Goal: Transaction & Acquisition: Purchase product/service

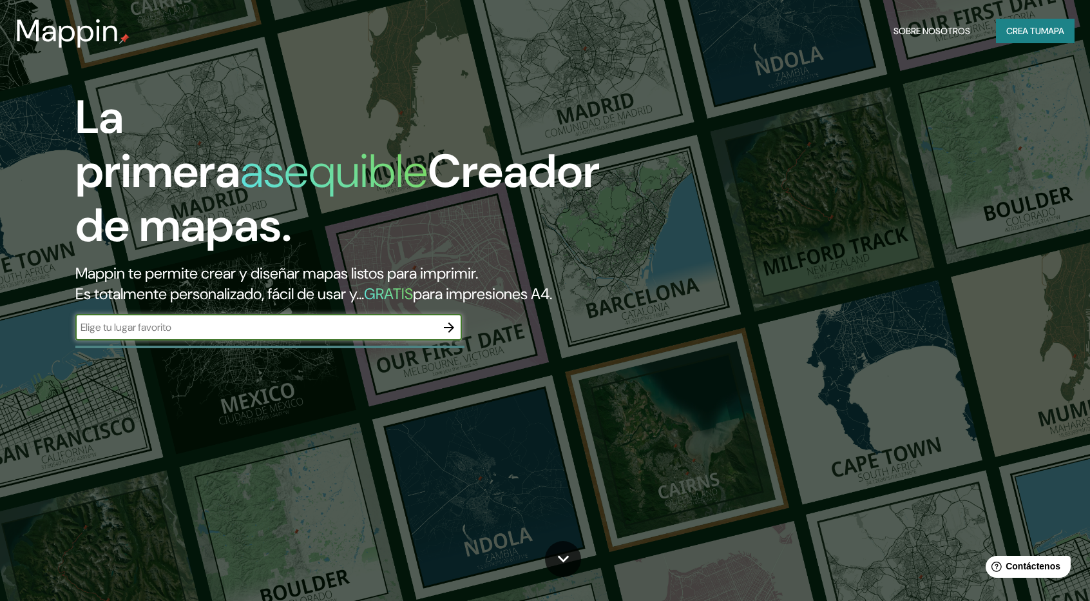
click at [186, 325] on input "text" at bounding box center [255, 327] width 361 height 15
click at [1017, 29] on font "Crea tu" at bounding box center [1024, 31] width 35 height 12
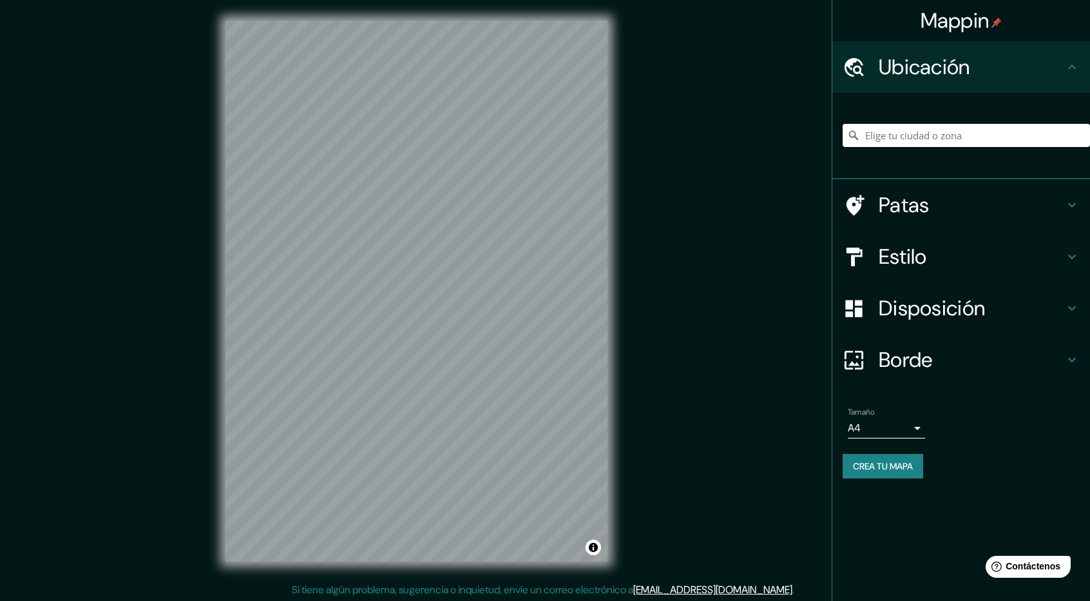
click at [899, 146] on input "Elige tu ciudad o zona" at bounding box center [966, 135] width 247 height 23
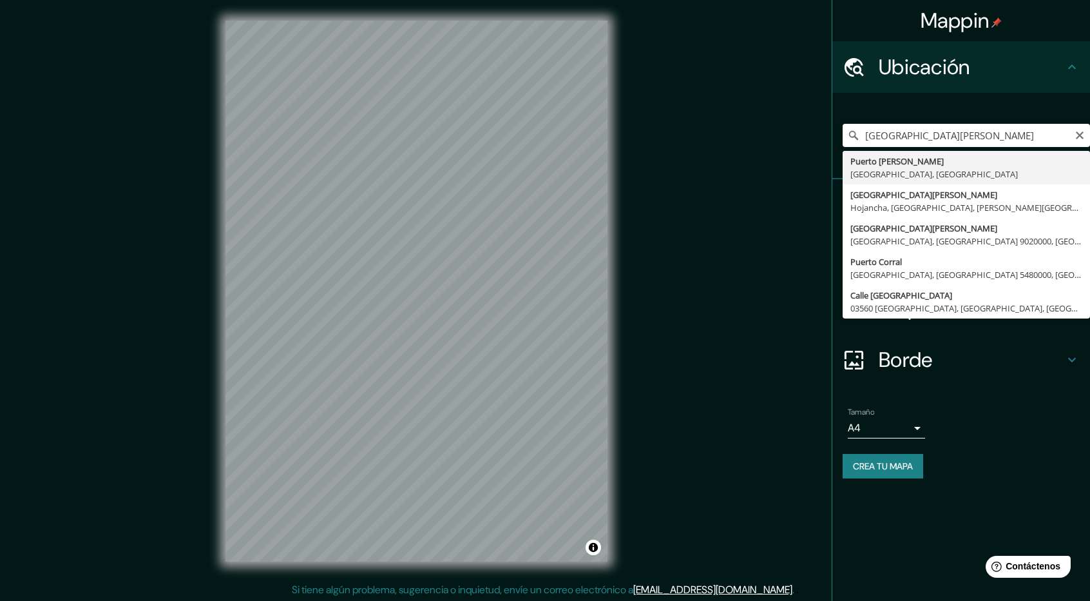
type input "[GEOGRAPHIC_DATA][PERSON_NAME], [GEOGRAPHIC_DATA], [GEOGRAPHIC_DATA]"
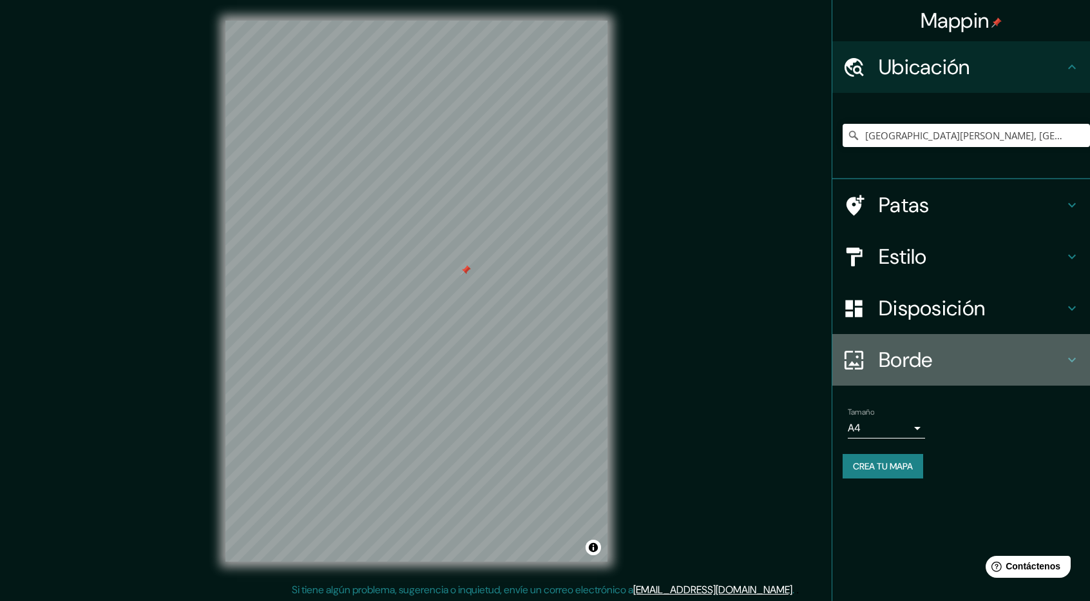
click at [992, 355] on h4 "Borde" at bounding box center [972, 360] width 186 height 26
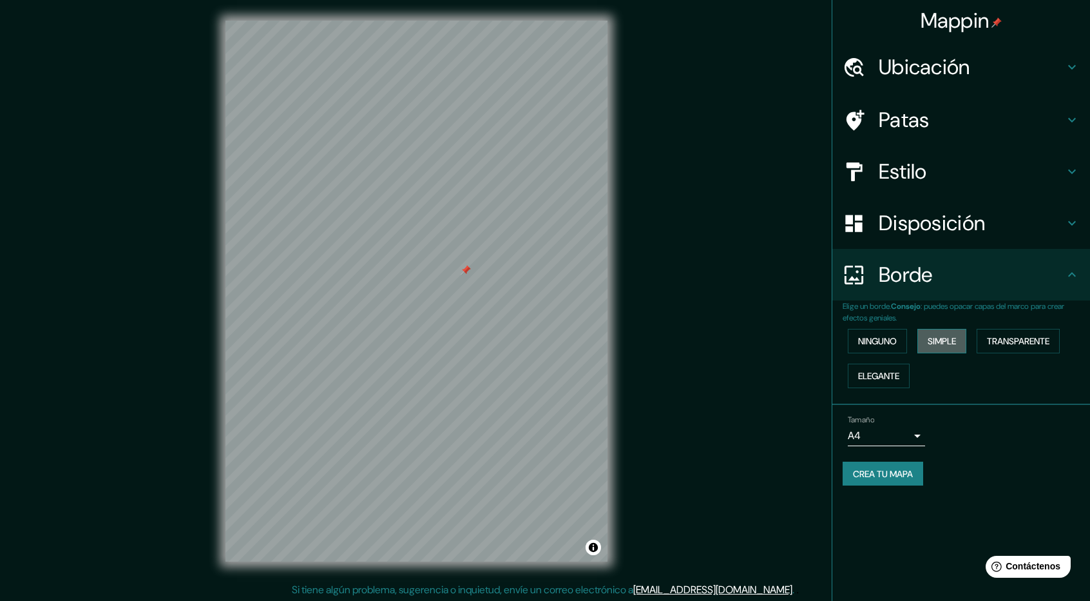
click at [950, 346] on font "Simple" at bounding box center [942, 341] width 28 height 12
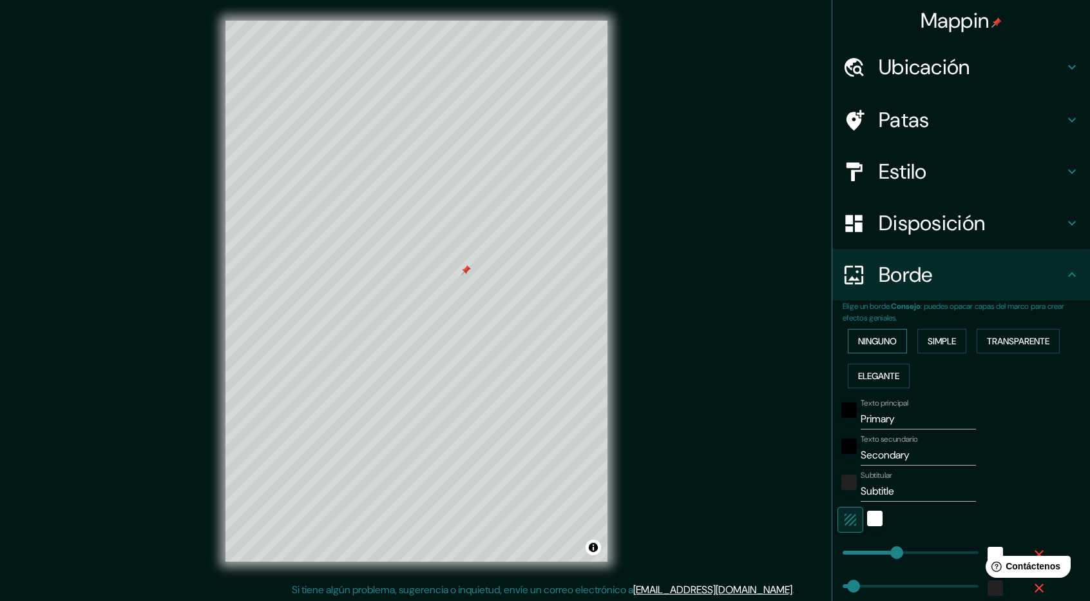
click at [873, 343] on font "Ninguno" at bounding box center [877, 341] width 39 height 12
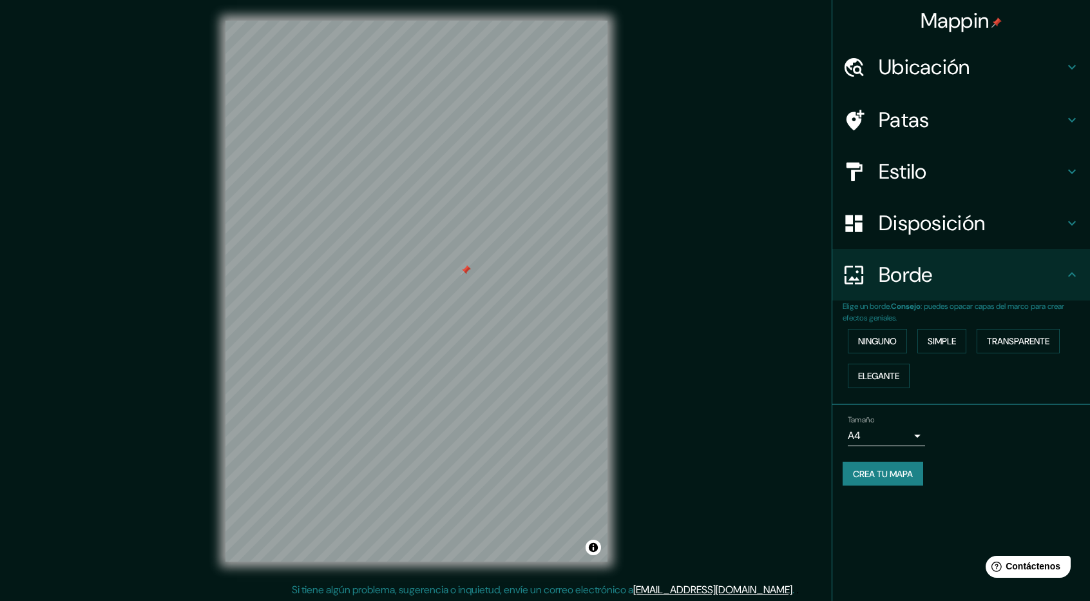
click at [944, 236] on font "Disposición" at bounding box center [932, 222] width 106 height 27
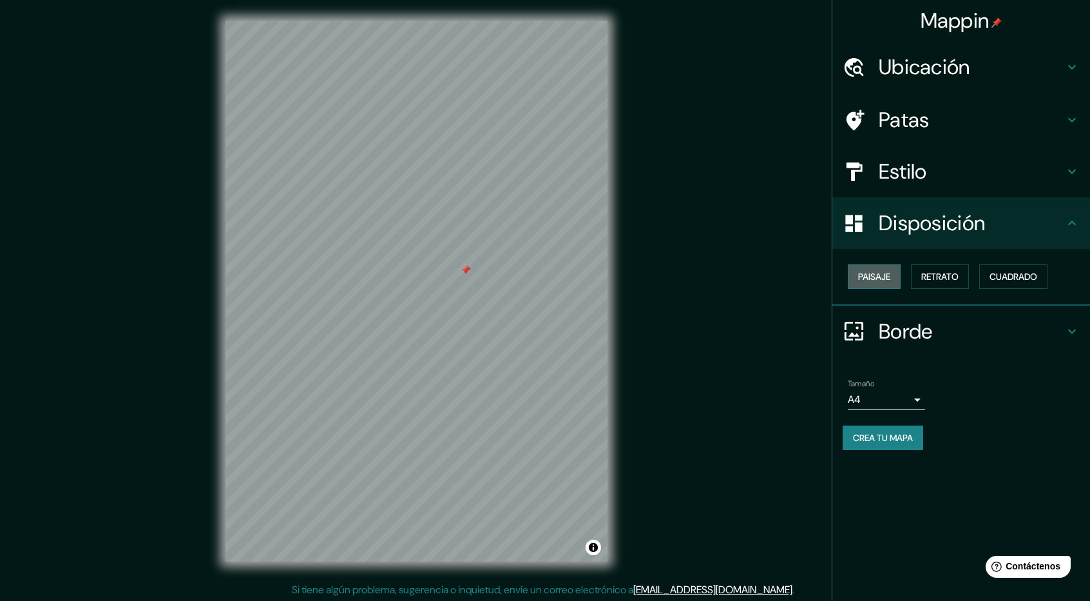
click at [869, 278] on font "Paisaje" at bounding box center [874, 277] width 32 height 12
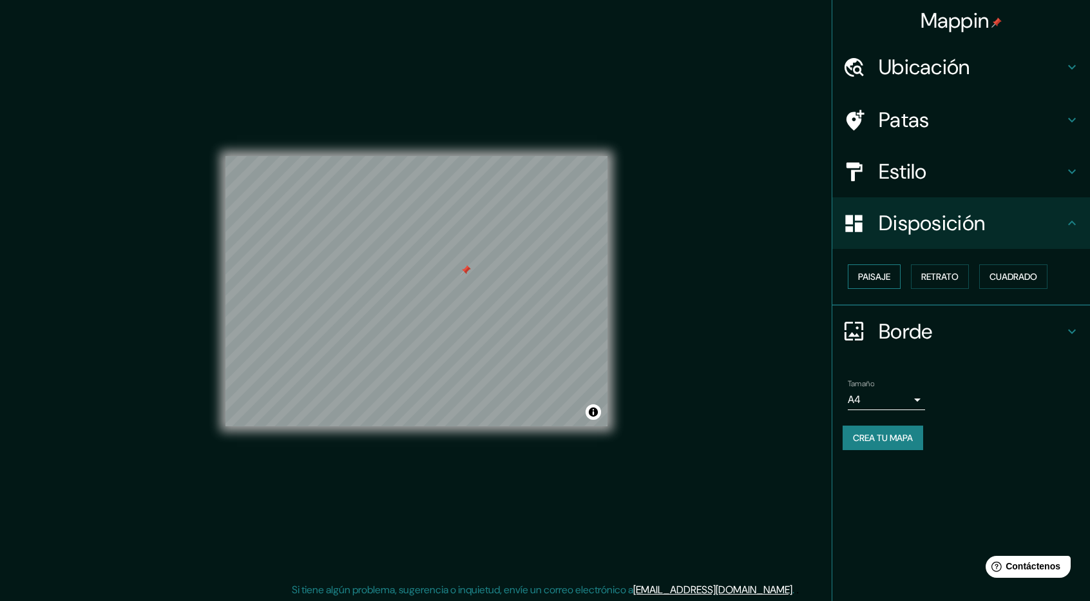
click at [869, 278] on font "Paisaje" at bounding box center [874, 277] width 32 height 12
drag, startPoint x: 911, startPoint y: 275, endPoint x: 940, endPoint y: 277, distance: 28.5
click at [934, 276] on div "Paisaje Retrato Cuadrado" at bounding box center [966, 276] width 247 height 35
click at [940, 277] on font "Retrato" at bounding box center [940, 277] width 37 height 12
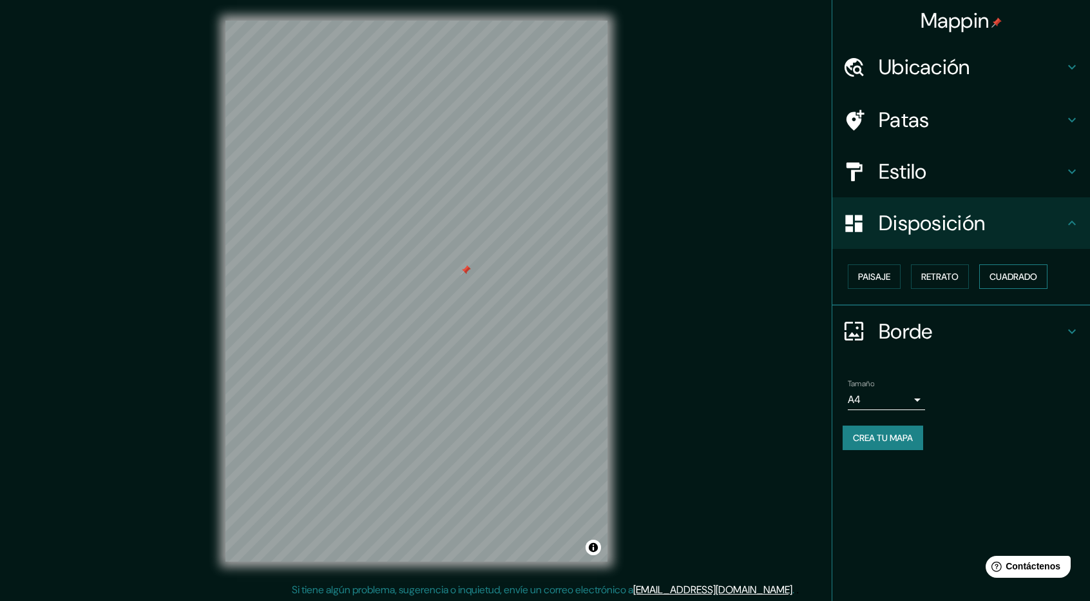
click at [1010, 278] on font "Cuadrado" at bounding box center [1014, 277] width 48 height 12
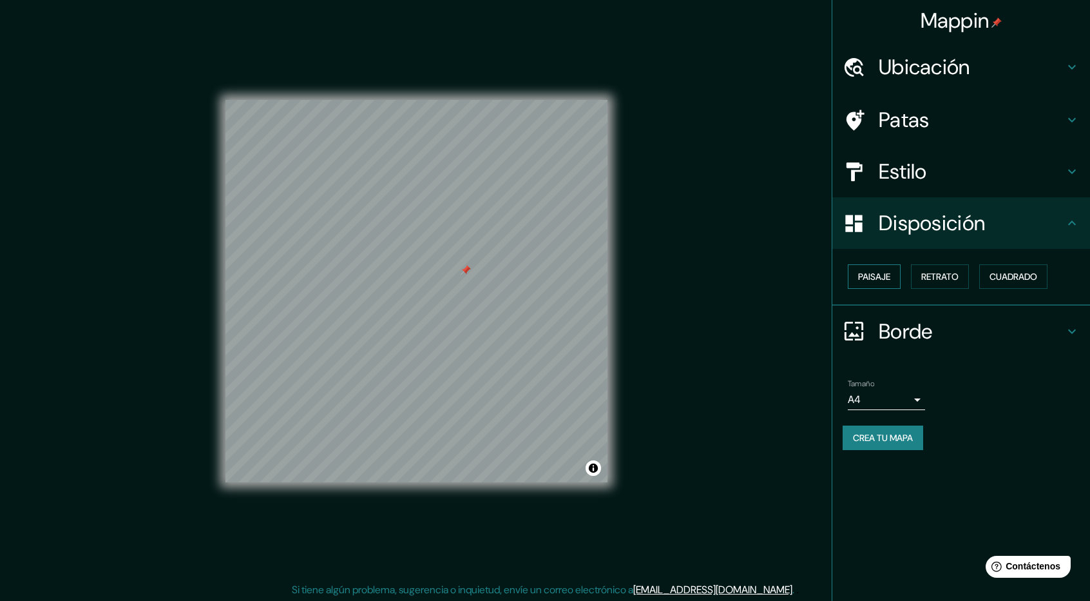
click at [882, 278] on font "Paisaje" at bounding box center [874, 277] width 32 height 12
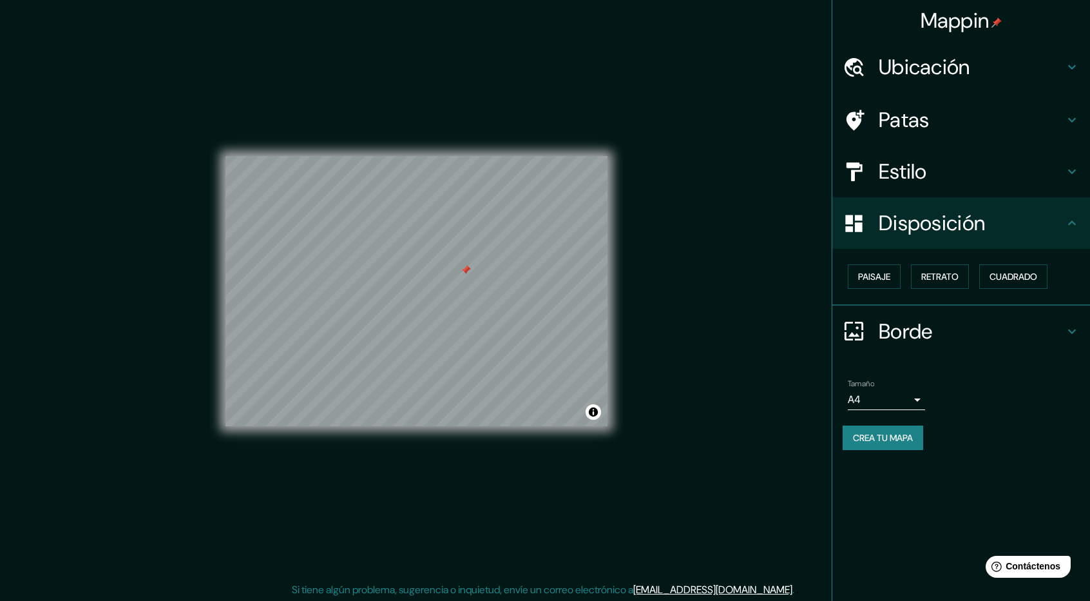
drag, startPoint x: 1055, startPoint y: 345, endPoint x: 1021, endPoint y: 334, distance: 35.1
click at [1050, 345] on div "Borde" at bounding box center [962, 331] width 258 height 52
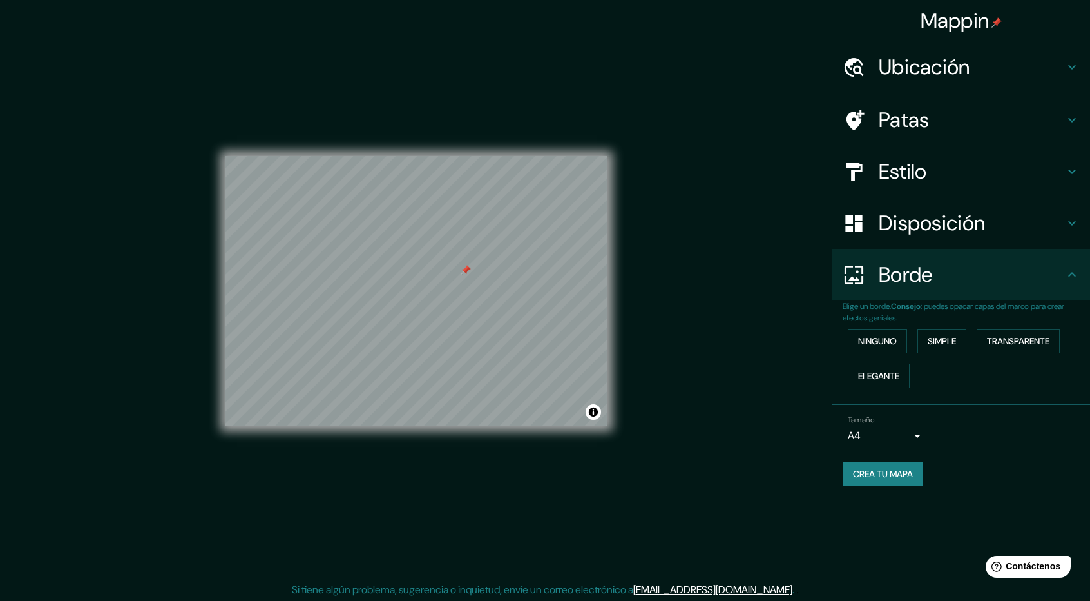
click at [931, 226] on font "Disposición" at bounding box center [932, 222] width 106 height 27
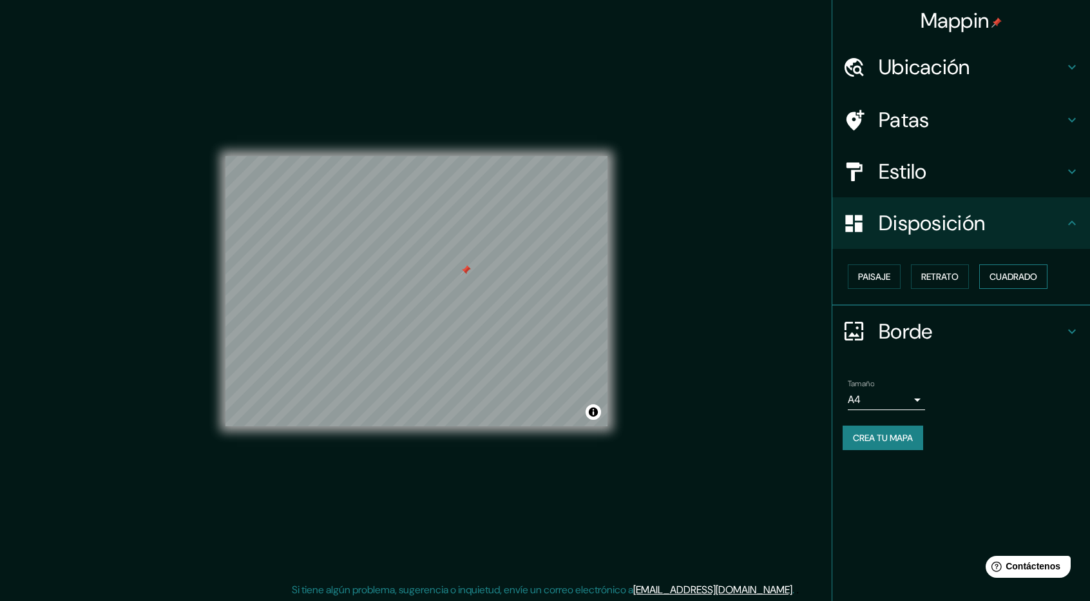
click at [1006, 286] on button "Cuadrado" at bounding box center [1014, 276] width 68 height 24
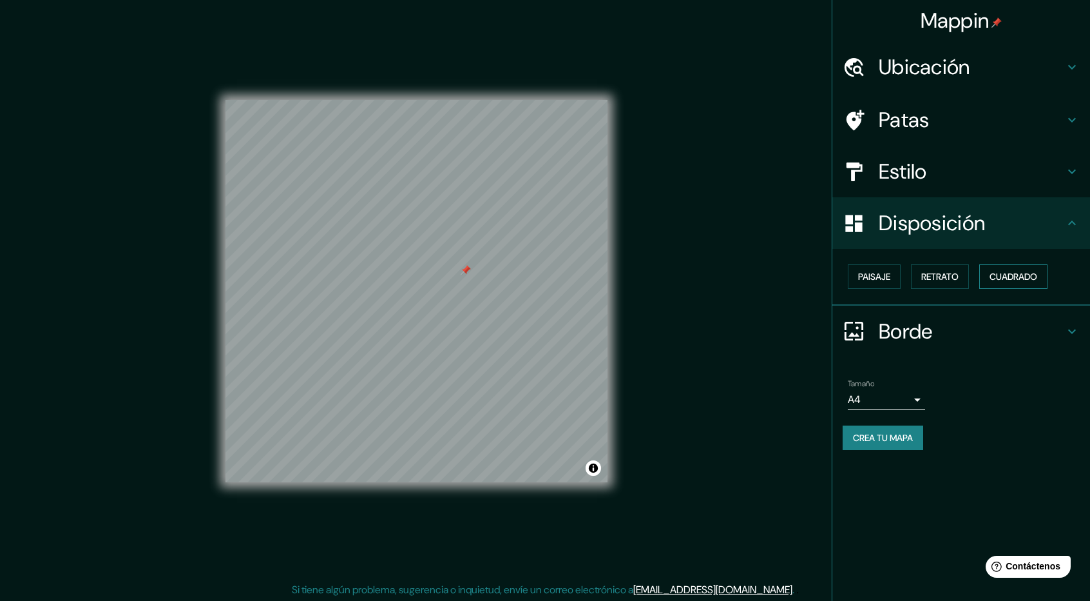
click at [1004, 282] on font "Cuadrado" at bounding box center [1014, 277] width 48 height 12
click at [947, 227] on font "Disposición" at bounding box center [932, 222] width 106 height 27
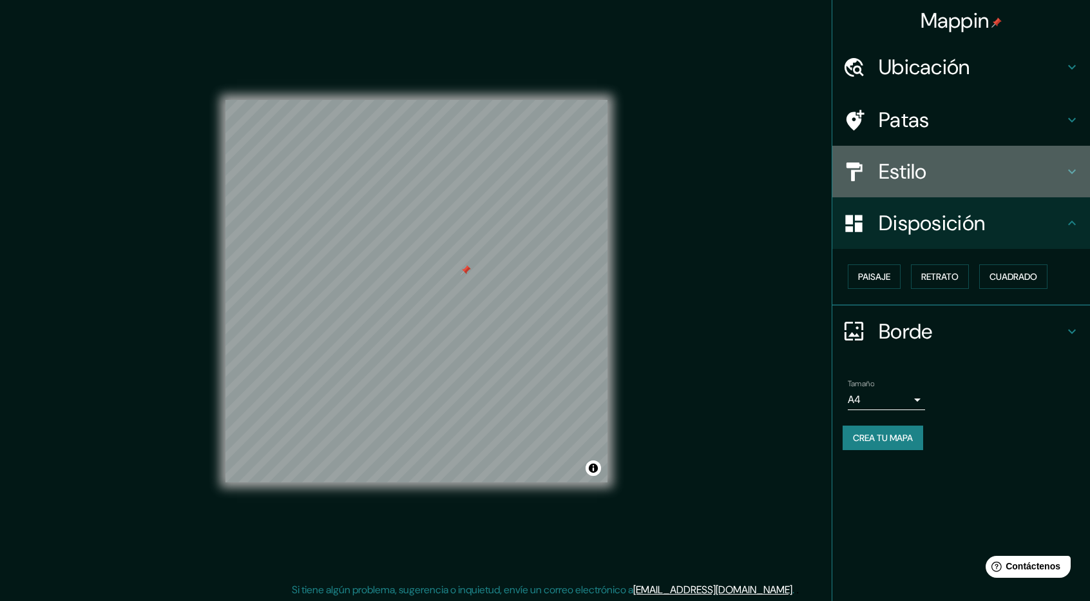
click at [942, 173] on h4 "Estilo" at bounding box center [972, 172] width 186 height 26
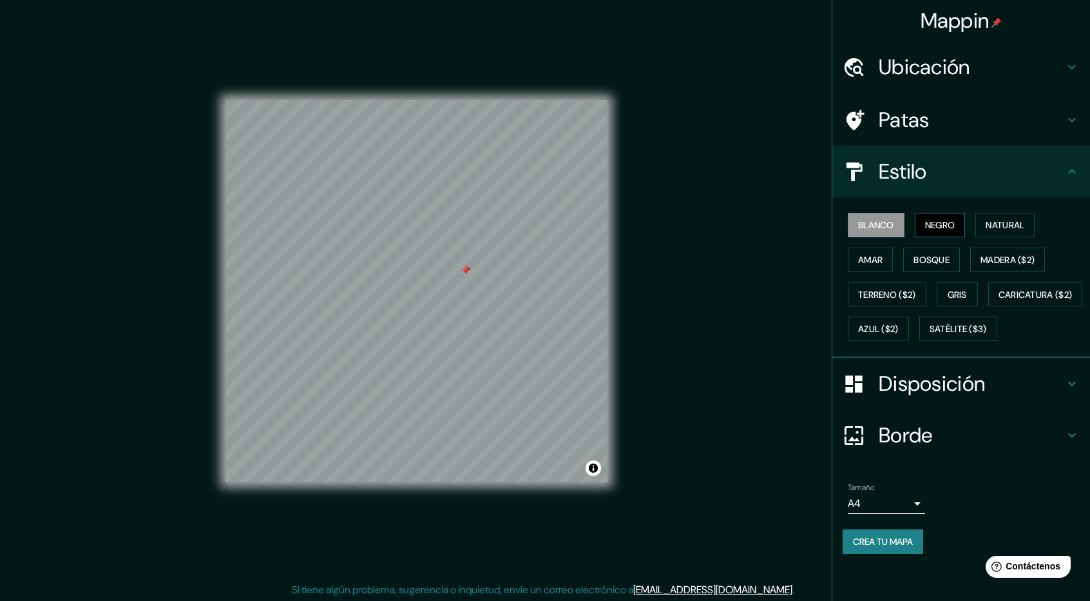
click at [936, 217] on font "Negro" at bounding box center [940, 225] width 30 height 17
click at [1002, 217] on font "Natural" at bounding box center [1005, 225] width 39 height 17
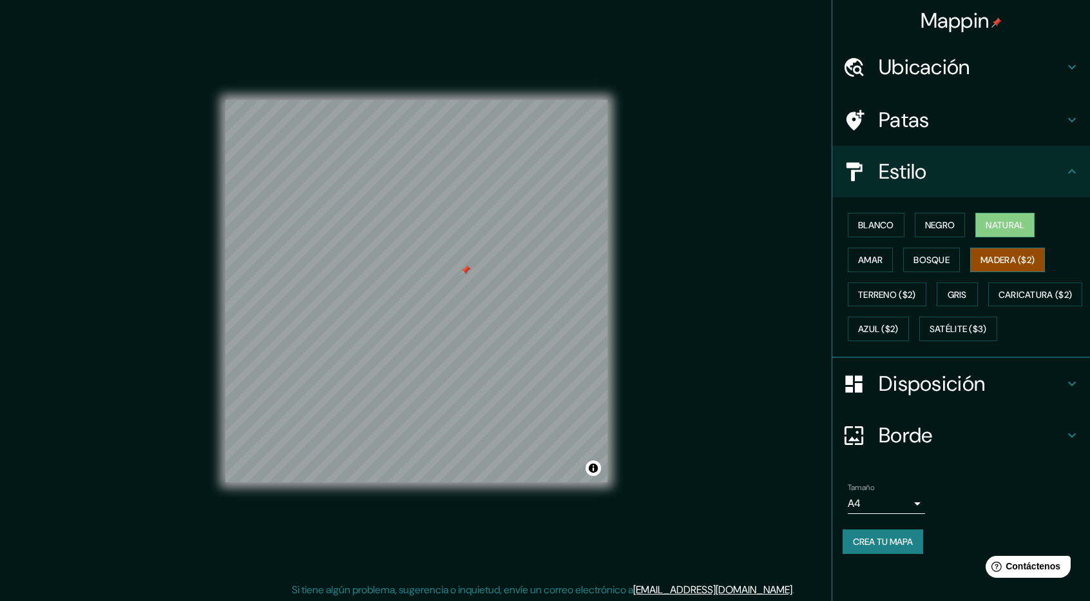
click at [999, 256] on font "Madera ($2)" at bounding box center [1008, 260] width 54 height 12
click at [947, 256] on font "Bosque" at bounding box center [932, 260] width 36 height 12
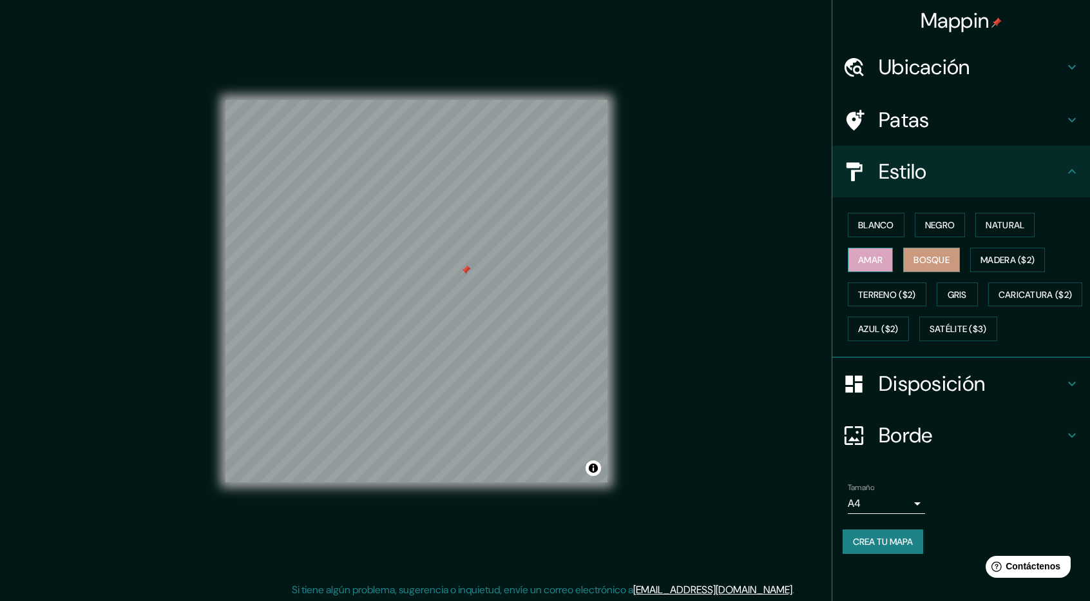
click at [865, 256] on font "Amar" at bounding box center [870, 260] width 24 height 12
click at [978, 291] on button "Gris" at bounding box center [957, 294] width 41 height 24
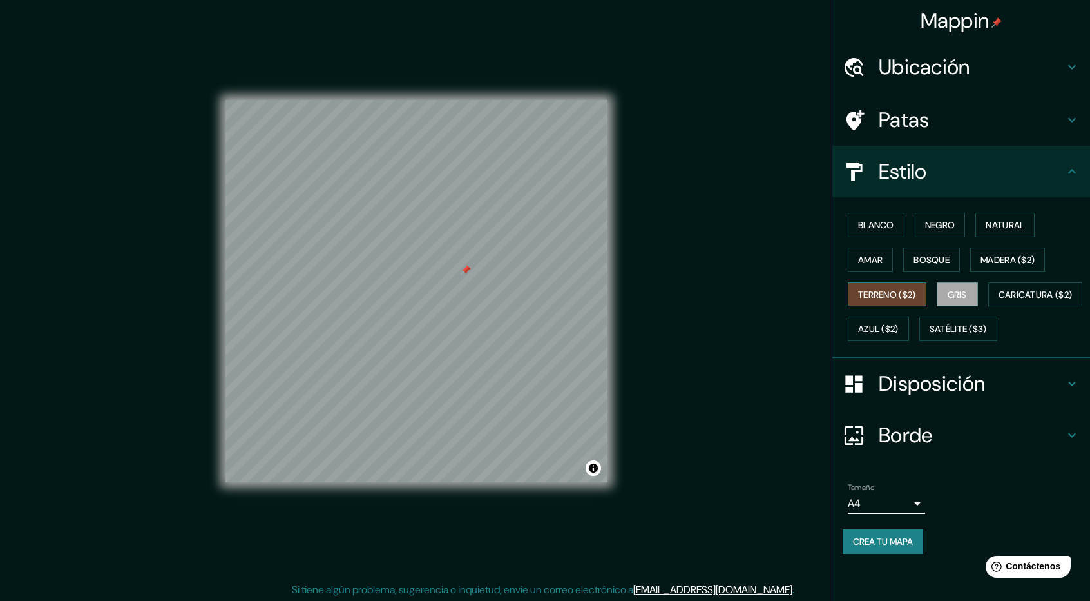
click at [866, 295] on font "Terreno ($2)" at bounding box center [887, 295] width 58 height 12
click at [999, 300] on font "Caricatura ($2)" at bounding box center [1036, 295] width 74 height 12
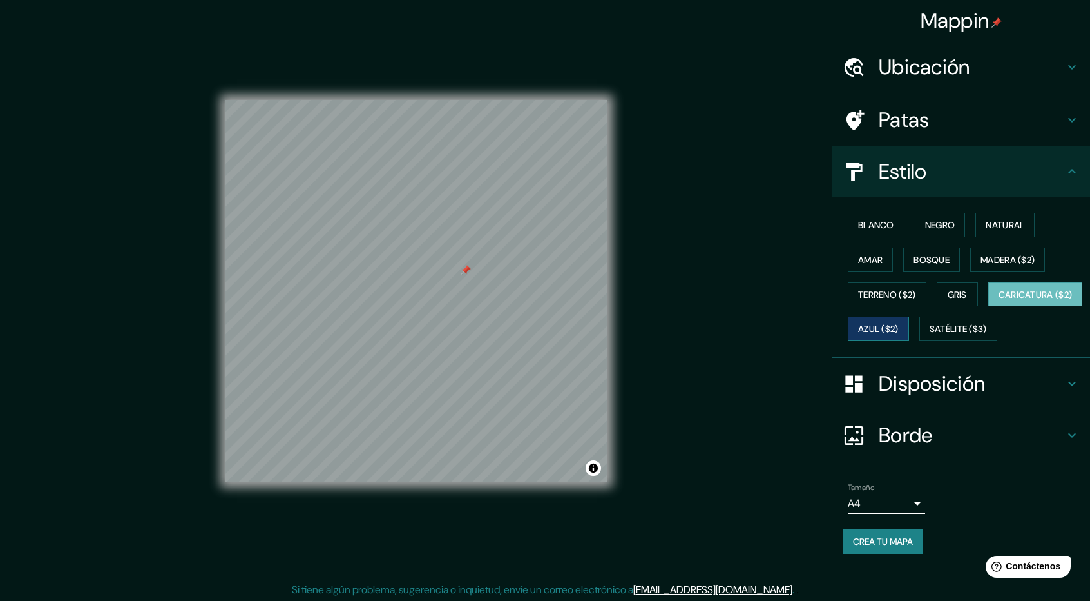
click at [899, 329] on font "Azul ($2)" at bounding box center [878, 330] width 41 height 12
click at [930, 335] on font "Satélite ($3)" at bounding box center [958, 330] width 57 height 12
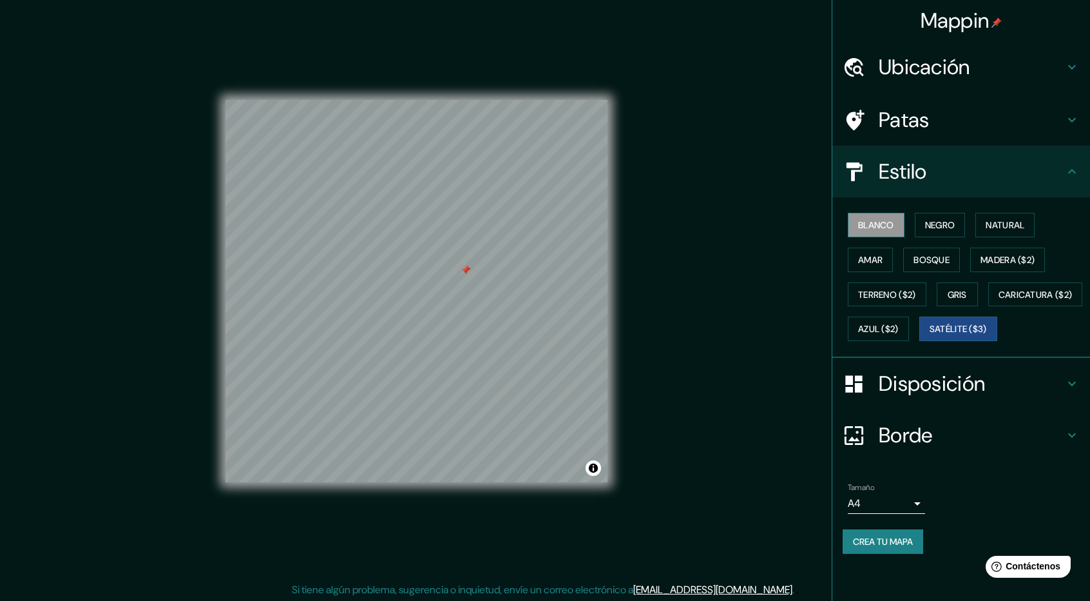
click at [883, 215] on button "Blanco" at bounding box center [876, 225] width 57 height 24
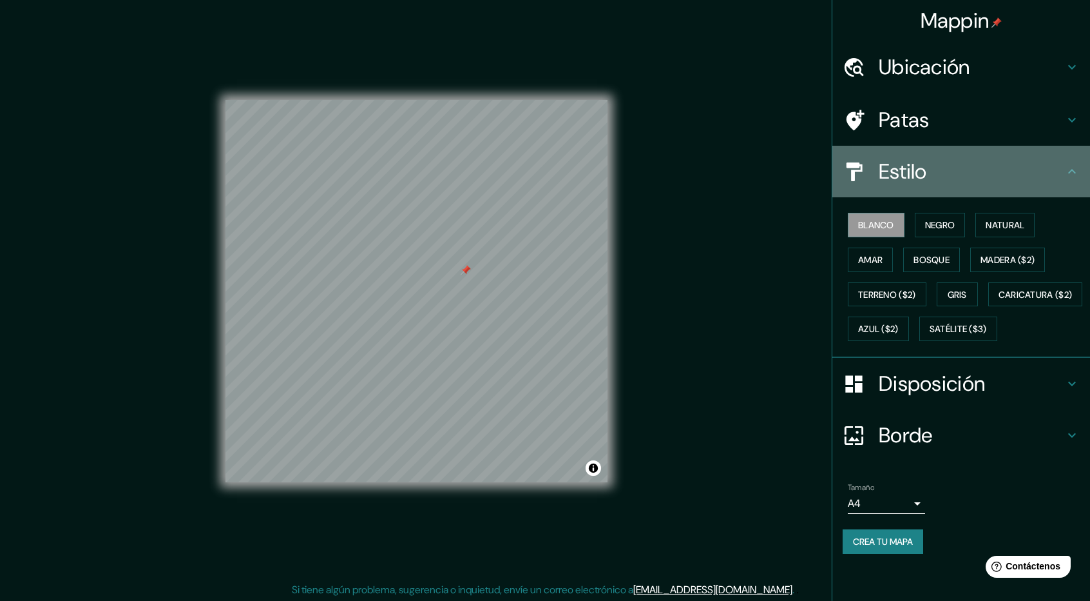
click at [974, 189] on div "Estilo" at bounding box center [962, 172] width 258 height 52
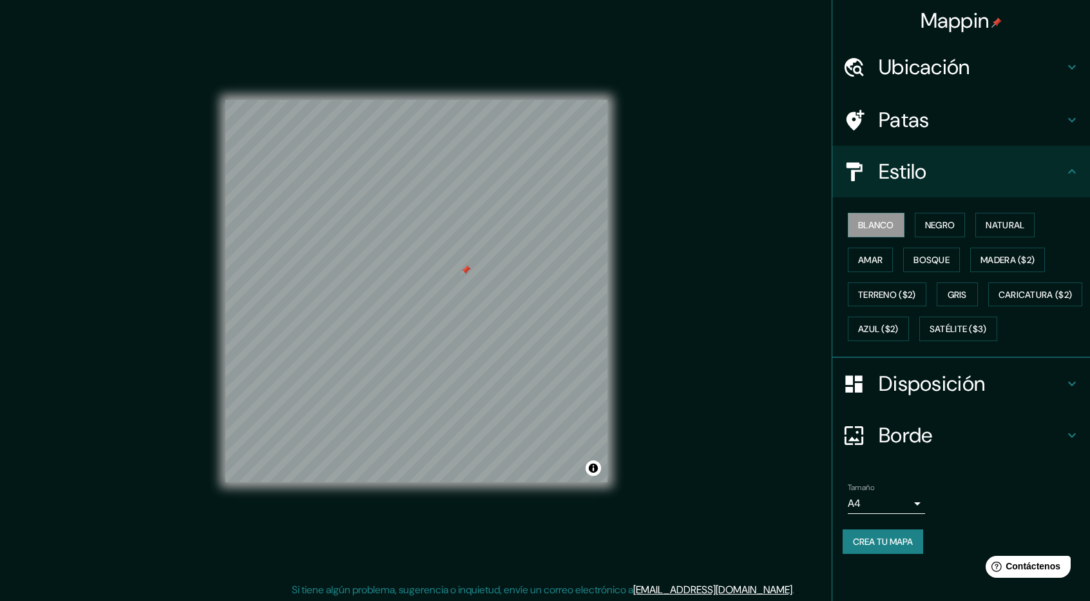
click at [945, 397] on font "Disposición" at bounding box center [932, 383] width 106 height 27
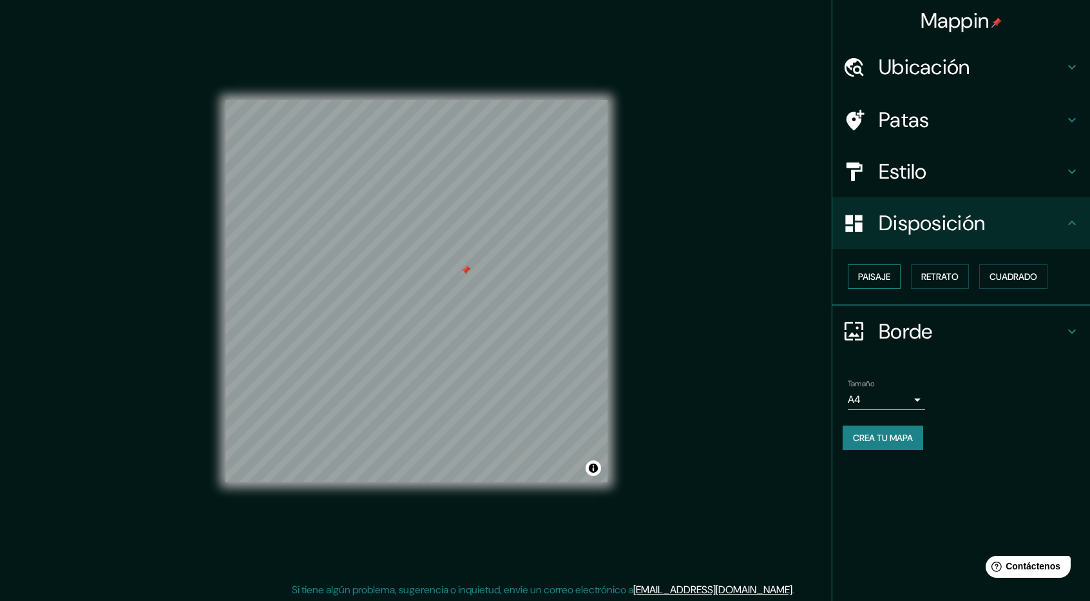
click at [869, 277] on font "Paisaje" at bounding box center [874, 277] width 32 height 12
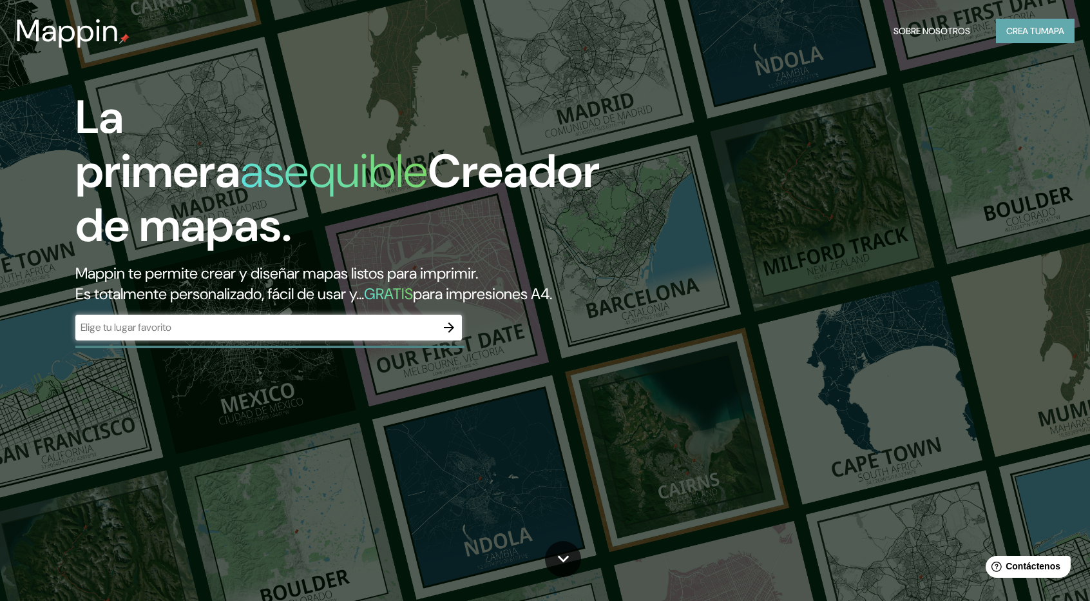
click at [1043, 34] on font "mapa" at bounding box center [1052, 31] width 23 height 12
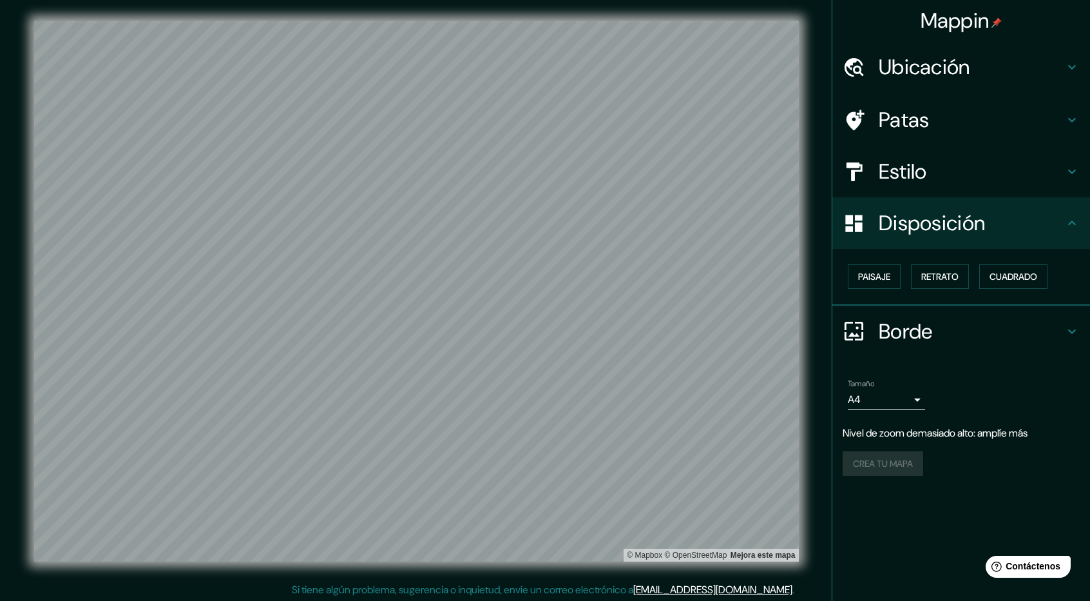
click at [893, 110] on font "Patas" at bounding box center [904, 119] width 51 height 27
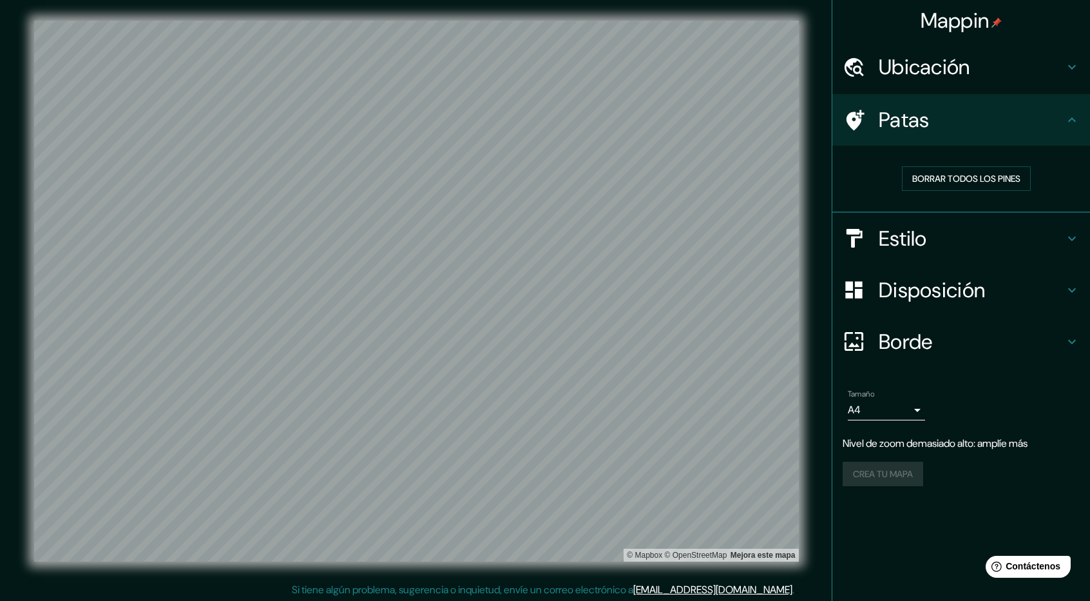
click at [908, 75] on font "Ubicación" at bounding box center [925, 66] width 92 height 27
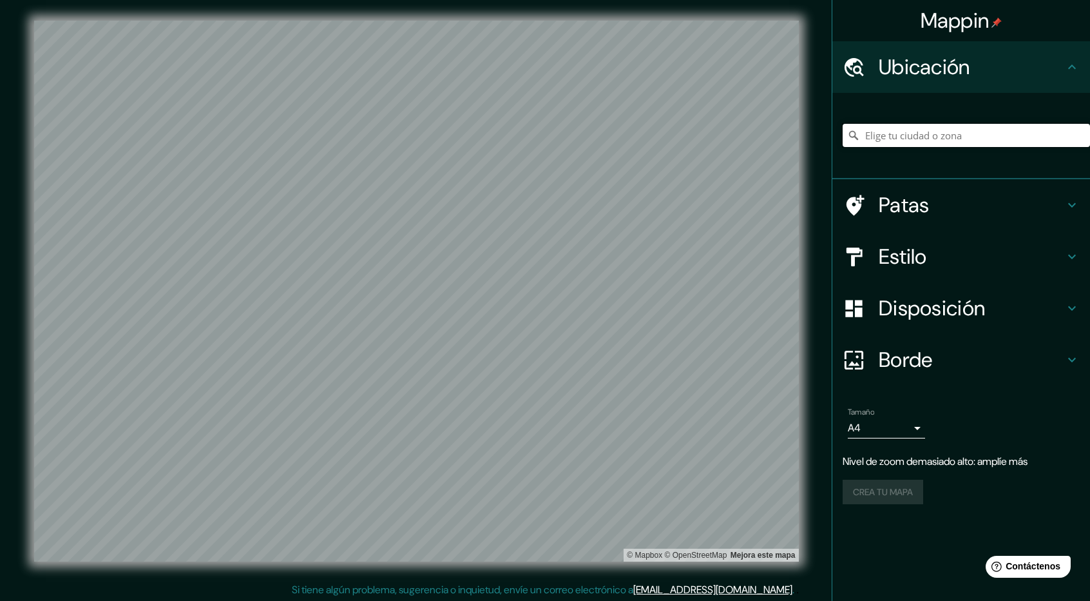
click at [887, 140] on input "Elige tu ciudad o zona" at bounding box center [966, 135] width 247 height 23
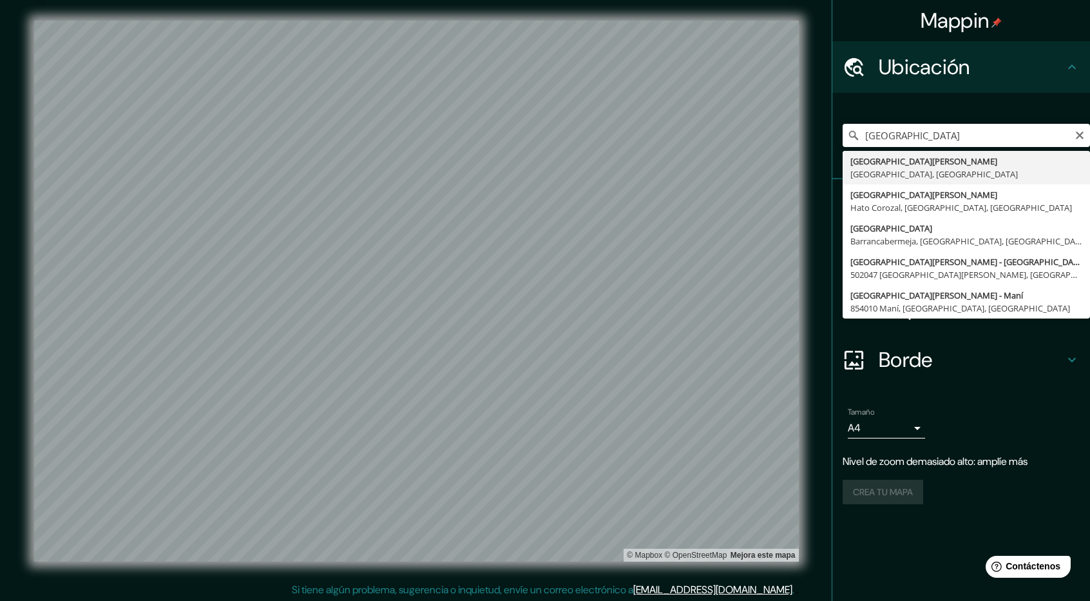
type input "[GEOGRAPHIC_DATA][PERSON_NAME], [GEOGRAPHIC_DATA], [GEOGRAPHIC_DATA]"
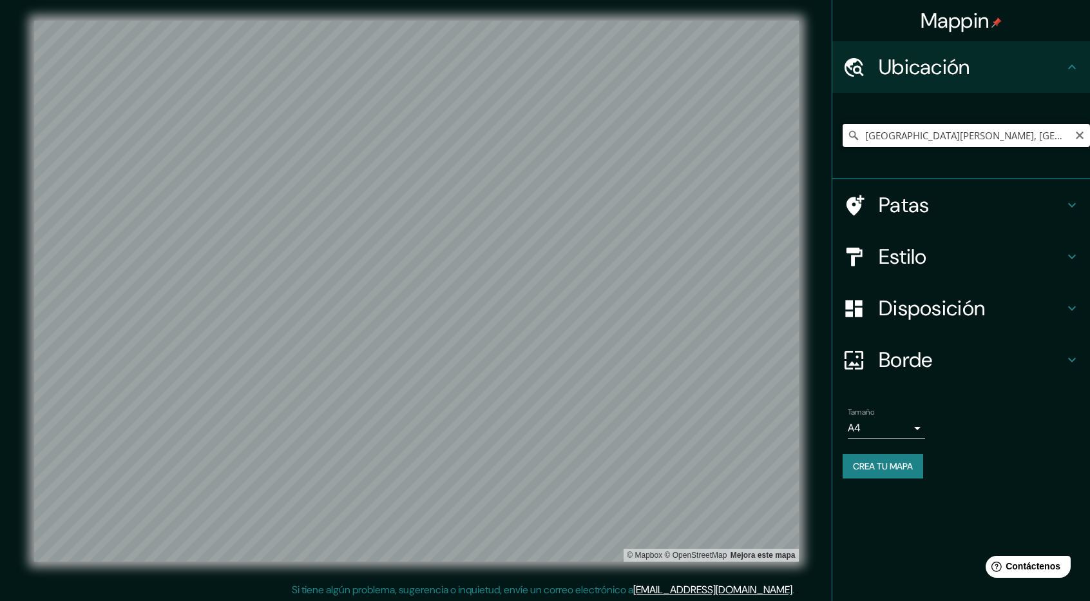
click at [971, 146] on input "[GEOGRAPHIC_DATA][PERSON_NAME], [GEOGRAPHIC_DATA], [GEOGRAPHIC_DATA]" at bounding box center [966, 135] width 247 height 23
click at [1086, 140] on input "[GEOGRAPHIC_DATA][PERSON_NAME], [GEOGRAPHIC_DATA], [GEOGRAPHIC_DATA]" at bounding box center [966, 135] width 247 height 23
click at [1078, 139] on icon "Claro" at bounding box center [1080, 135] width 10 height 10
type input "Neiva, [GEOGRAPHIC_DATA], [GEOGRAPHIC_DATA]"
click at [888, 200] on font "Patas" at bounding box center [904, 204] width 51 height 27
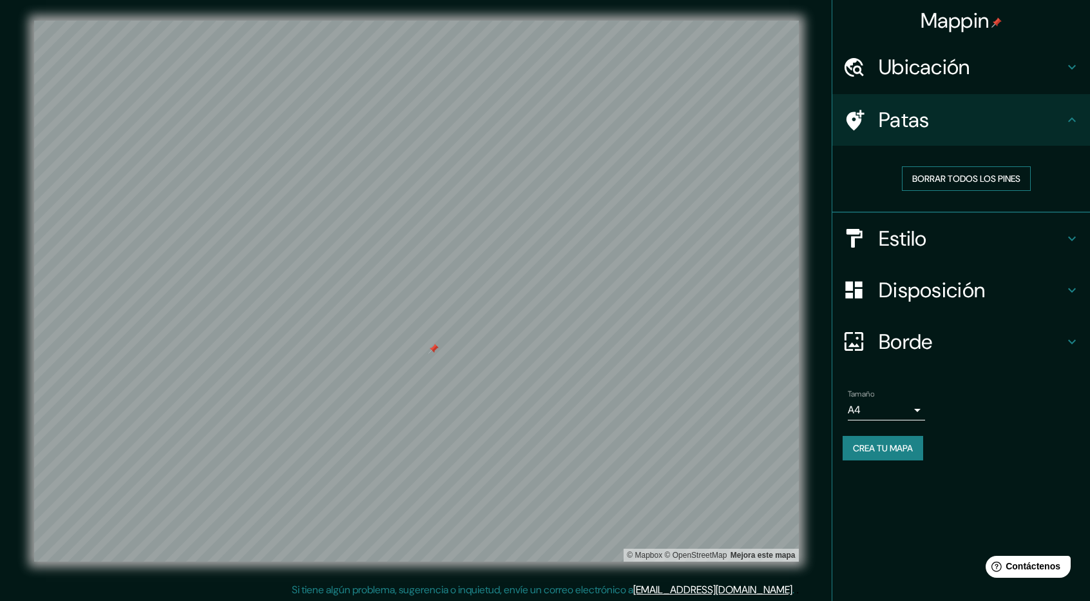
click at [959, 173] on font "Borrar todos los pines" at bounding box center [967, 179] width 108 height 12
click at [1007, 122] on h4 "Patas" at bounding box center [972, 120] width 186 height 26
click at [931, 180] on font "Borrar todos los pines" at bounding box center [967, 179] width 108 height 12
click at [927, 117] on font "Patas" at bounding box center [904, 119] width 51 height 27
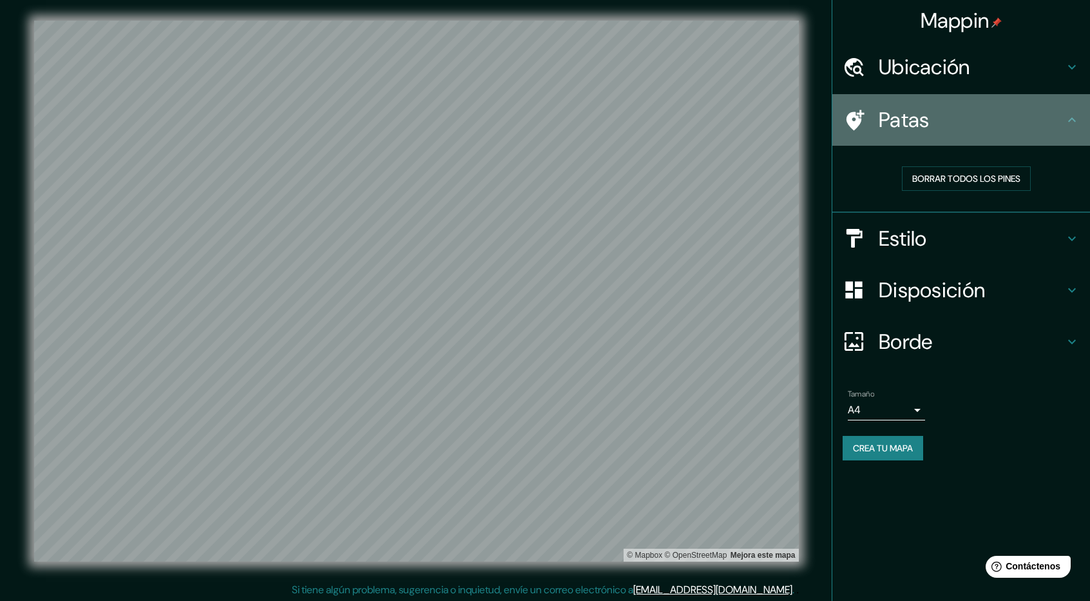
click at [1066, 113] on icon at bounding box center [1072, 119] width 15 height 15
click at [1078, 118] on icon at bounding box center [1072, 119] width 15 height 15
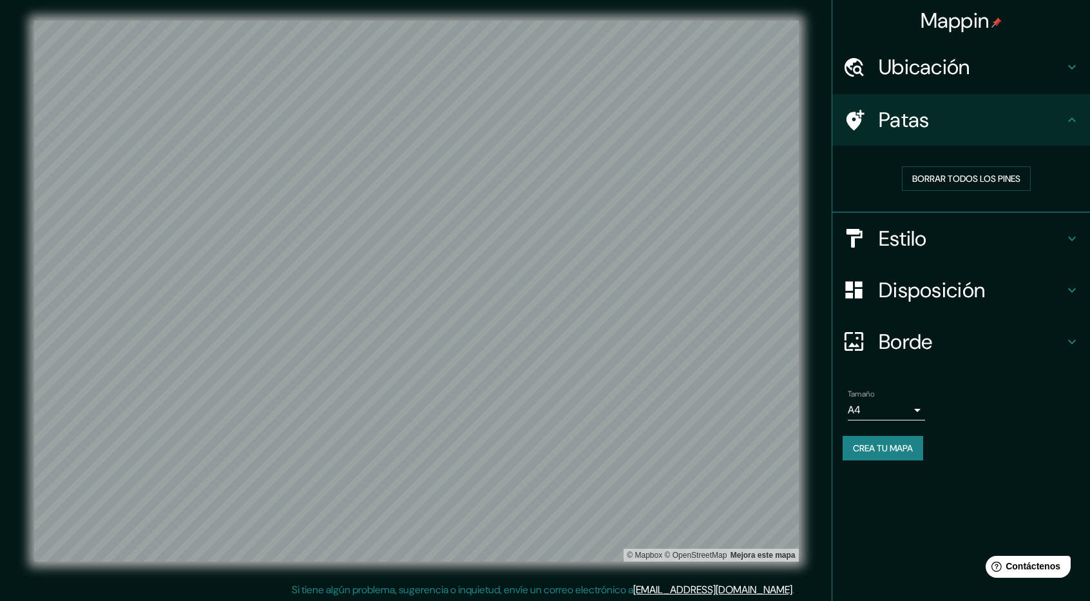
drag, startPoint x: 1038, startPoint y: 54, endPoint x: 1047, endPoint y: 82, distance: 29.6
click at [1038, 61] on h4 "Ubicación" at bounding box center [972, 67] width 186 height 26
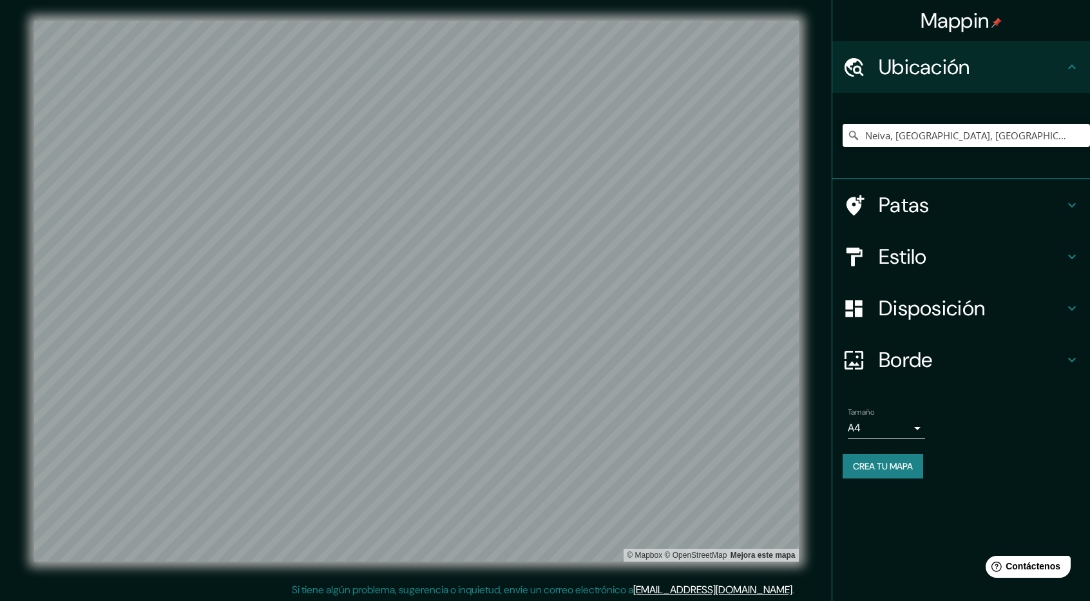
click at [1005, 75] on h4 "Ubicación" at bounding box center [972, 67] width 186 height 26
click at [1050, 75] on h4 "Ubicación" at bounding box center [972, 67] width 186 height 26
click at [1071, 74] on icon at bounding box center [1072, 66] width 15 height 15
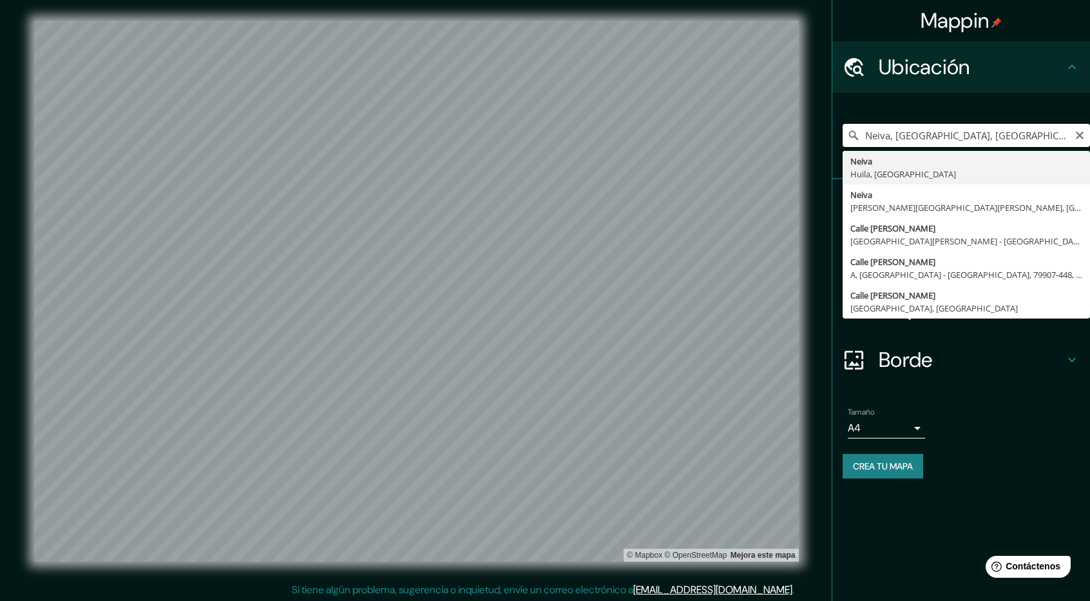
click at [952, 144] on input "Neiva, [GEOGRAPHIC_DATA], [GEOGRAPHIC_DATA]" at bounding box center [966, 135] width 247 height 23
click at [753, 160] on div "Mappin Ubicación Neiva, [GEOGRAPHIC_DATA], [GEOGRAPHIC_DATA] Neiva [GEOGRAPHIC_…" at bounding box center [545, 301] width 1090 height 603
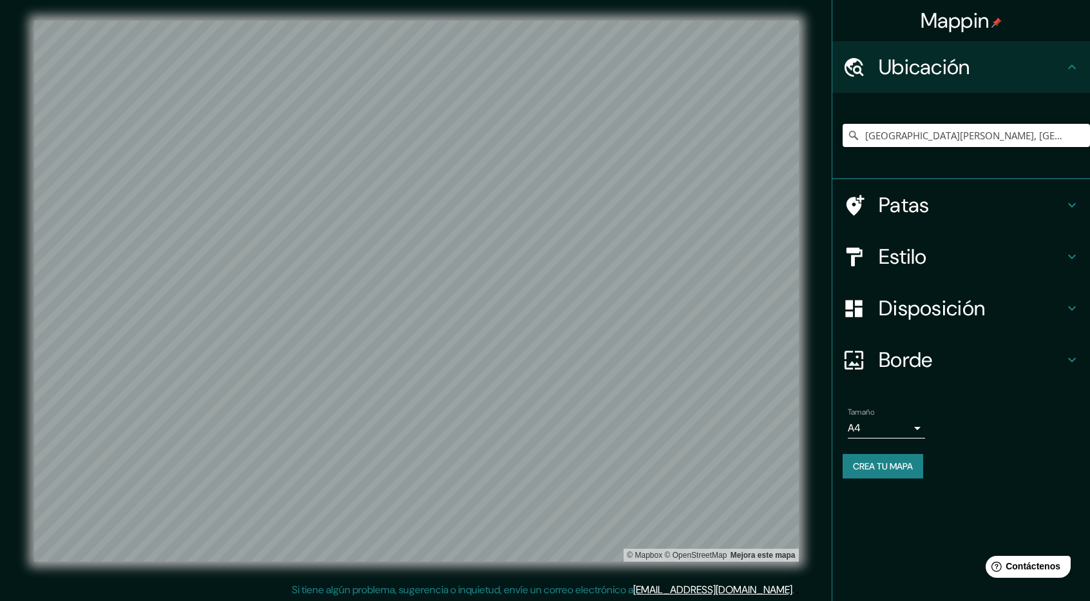
type input "[GEOGRAPHIC_DATA][PERSON_NAME], [GEOGRAPHIC_DATA], [GEOGRAPHIC_DATA]"
